Goal: Task Accomplishment & Management: Manage account settings

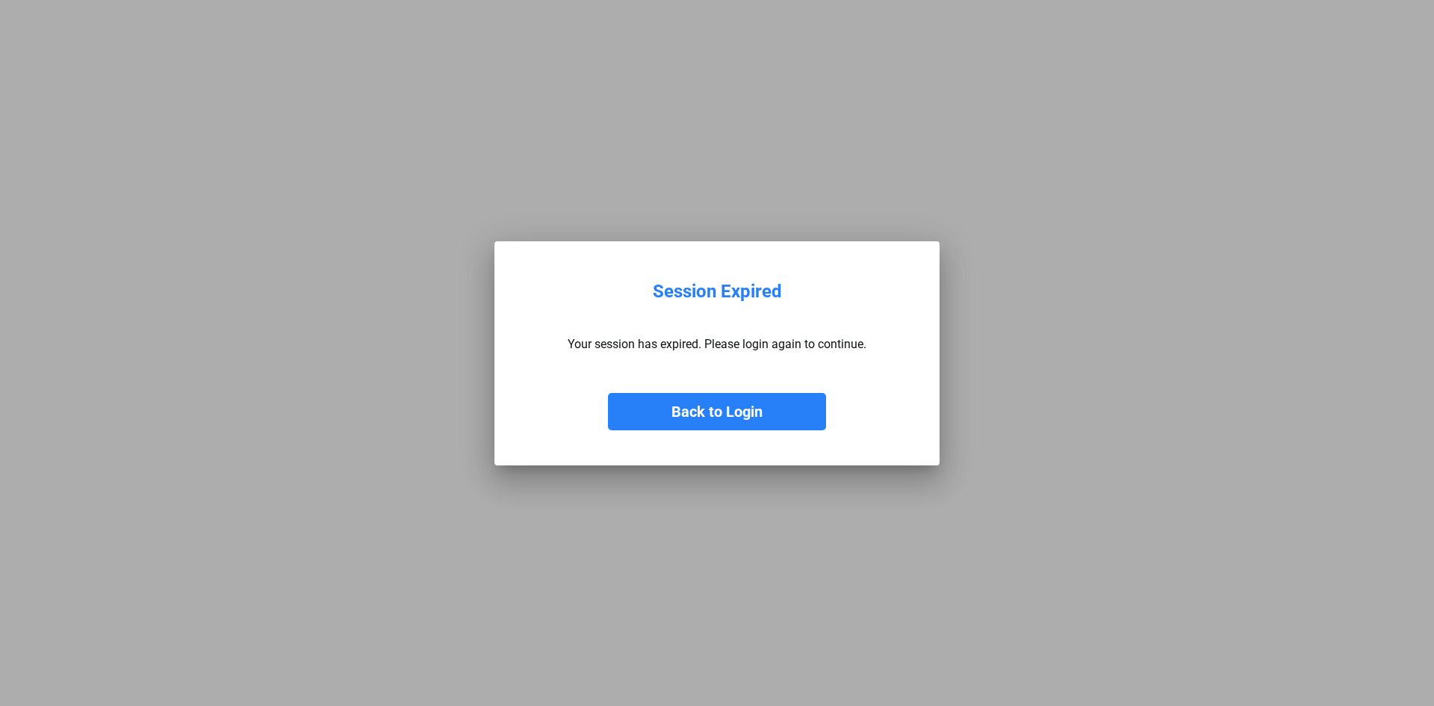
click at [741, 408] on button "Back to Login" at bounding box center [717, 411] width 218 height 37
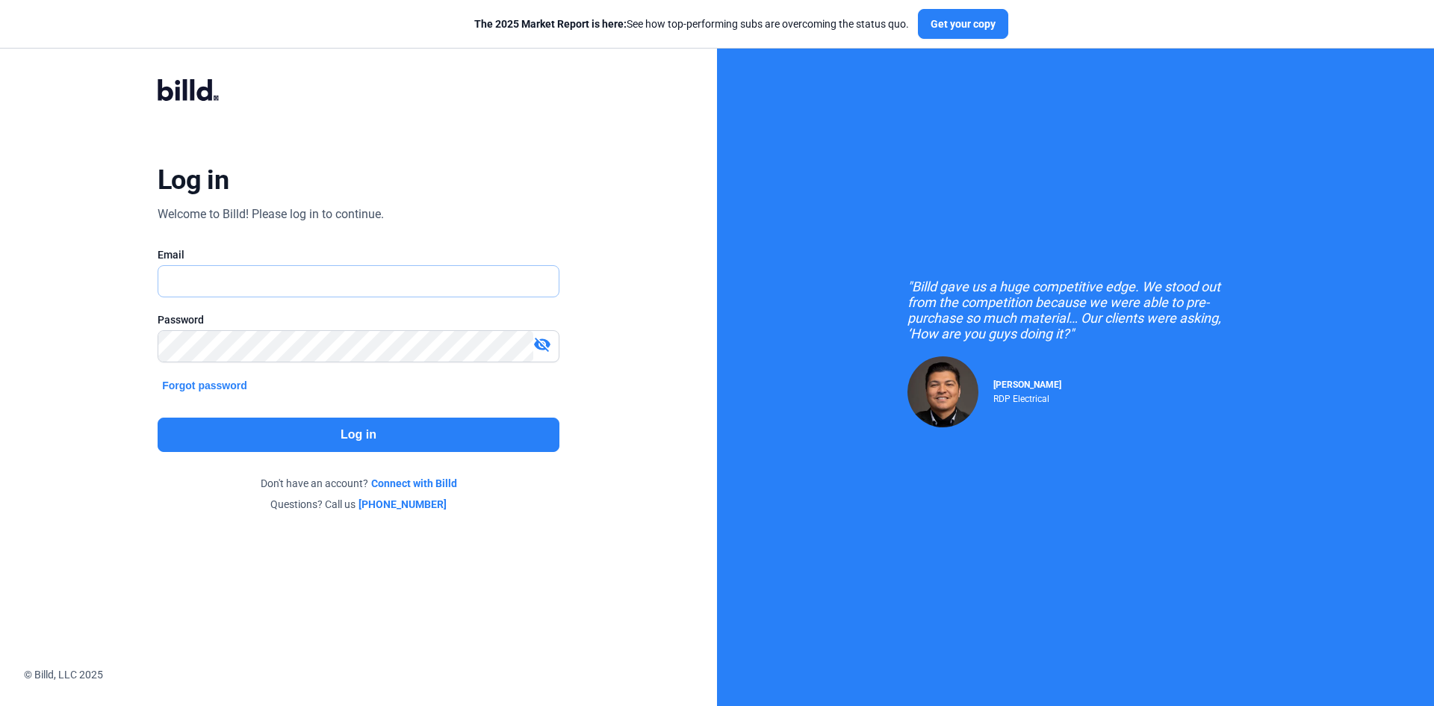
type input "[EMAIL_ADDRESS][DOMAIN_NAME]"
click at [373, 428] on button "Log in" at bounding box center [359, 435] width 402 height 34
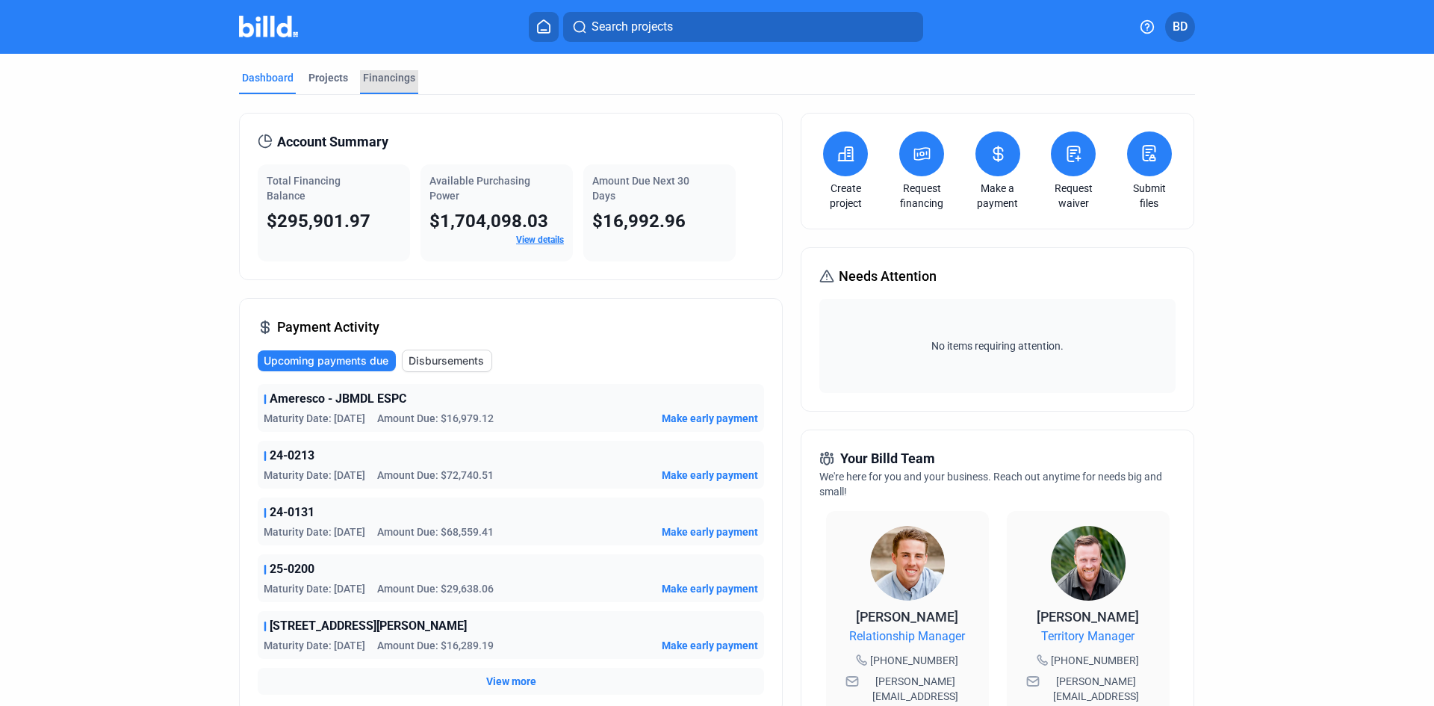
click at [392, 79] on div "Financings" at bounding box center [389, 77] width 52 height 15
